Goal: Navigation & Orientation: Go to known website

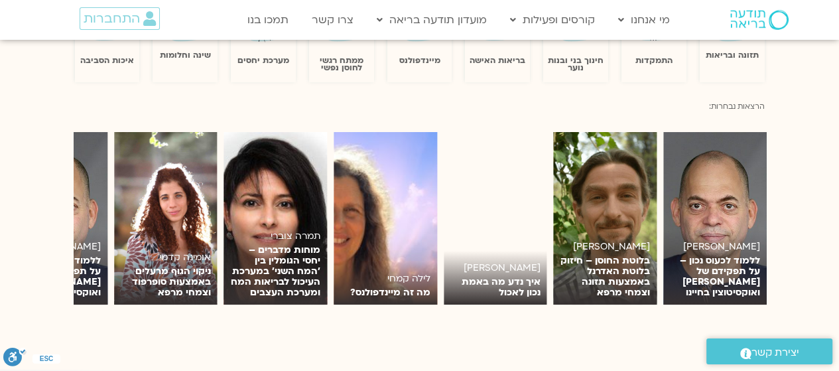
scroll to position [1194, 0]
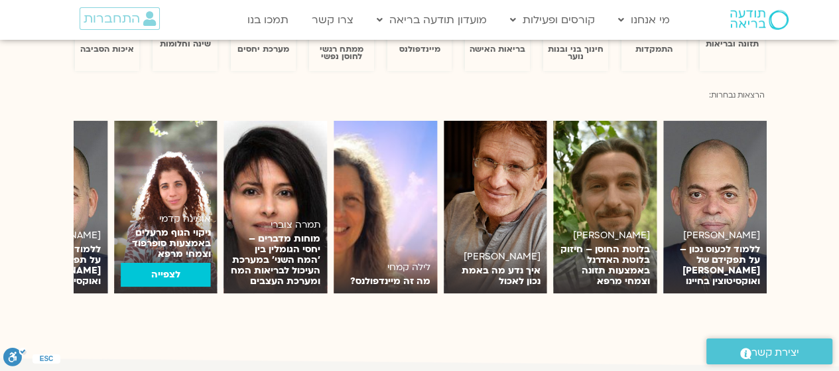
click at [159, 263] on link "לצפייה" at bounding box center [166, 275] width 90 height 24
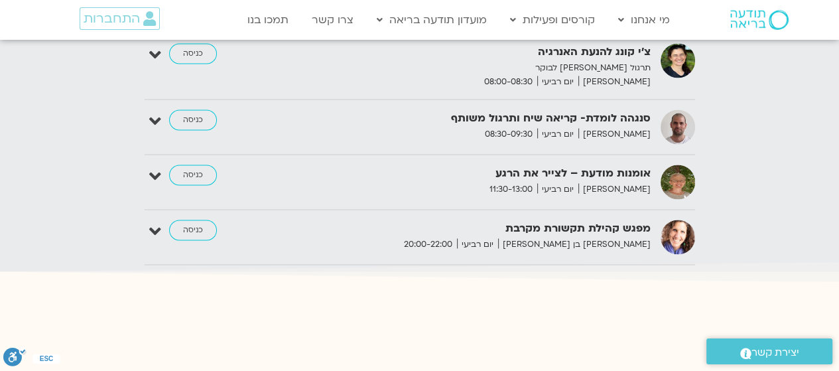
scroll to position [1725, 0]
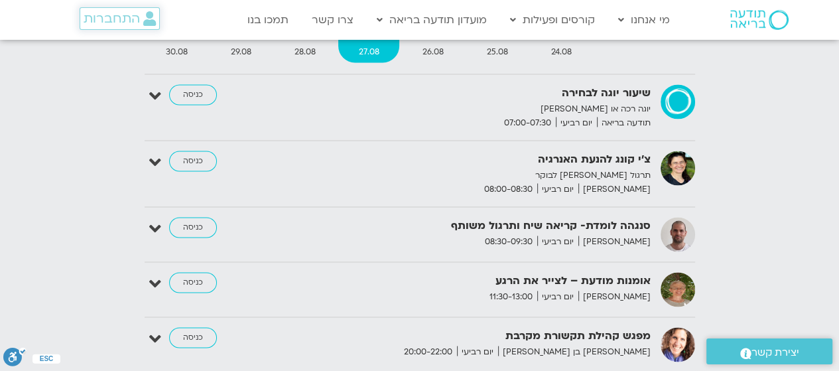
click at [101, 19] on span "התחברות" at bounding box center [112, 18] width 56 height 15
